Goal: Navigation & Orientation: Go to known website

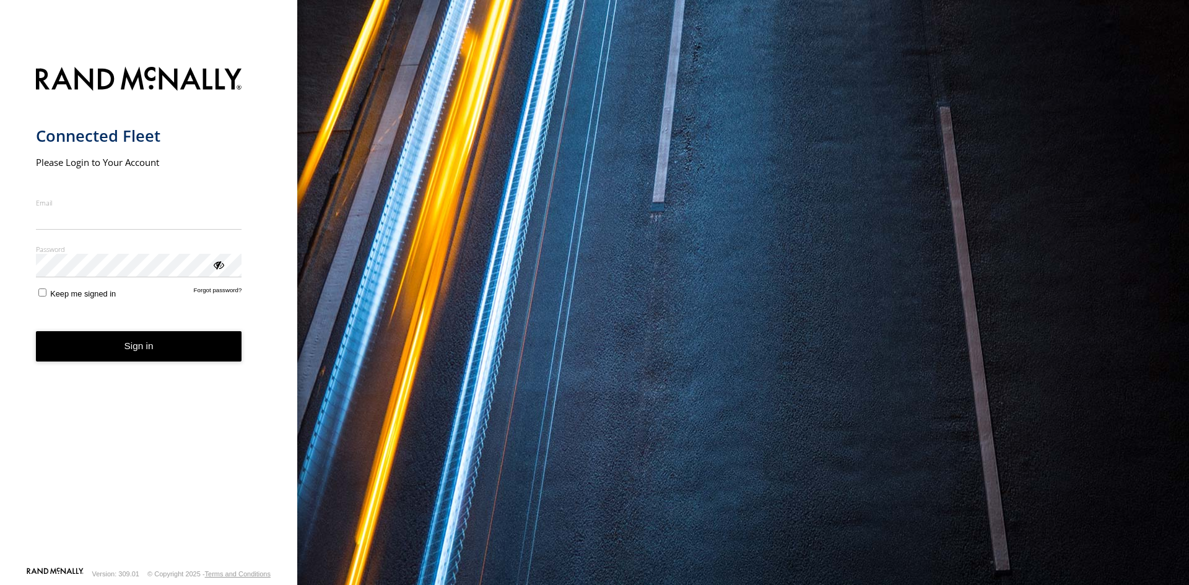
type input "**********"
click at [157, 364] on form "**********" at bounding box center [149, 312] width 226 height 507
click at [201, 357] on button "Sign in" at bounding box center [139, 346] width 206 height 30
